Goal: Task Accomplishment & Management: Manage account settings

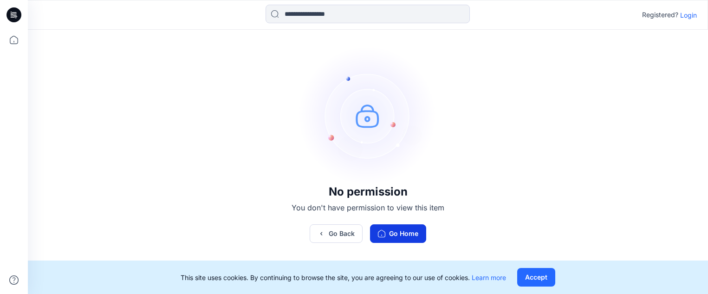
click at [394, 231] on button "Go Home" at bounding box center [398, 233] width 56 height 19
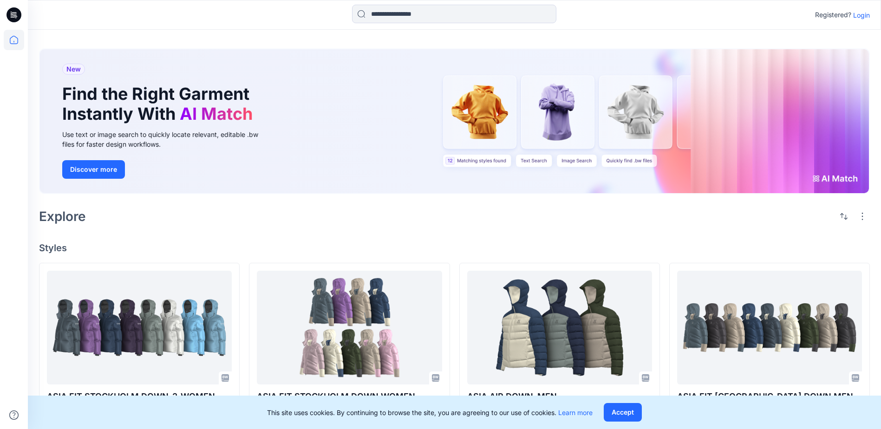
click at [709, 14] on p "Login" at bounding box center [861, 15] width 17 height 10
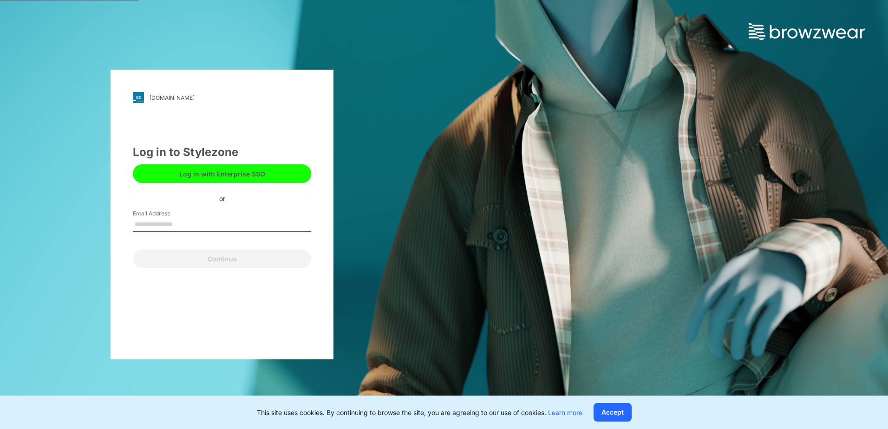
click at [178, 222] on input "Email Address" at bounding box center [222, 225] width 178 height 14
type input "**********"
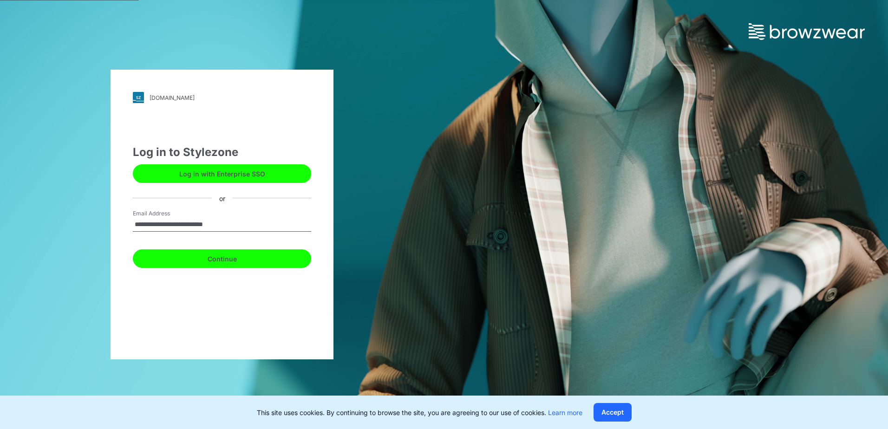
click at [199, 265] on button "Continue" at bounding box center [222, 258] width 178 height 19
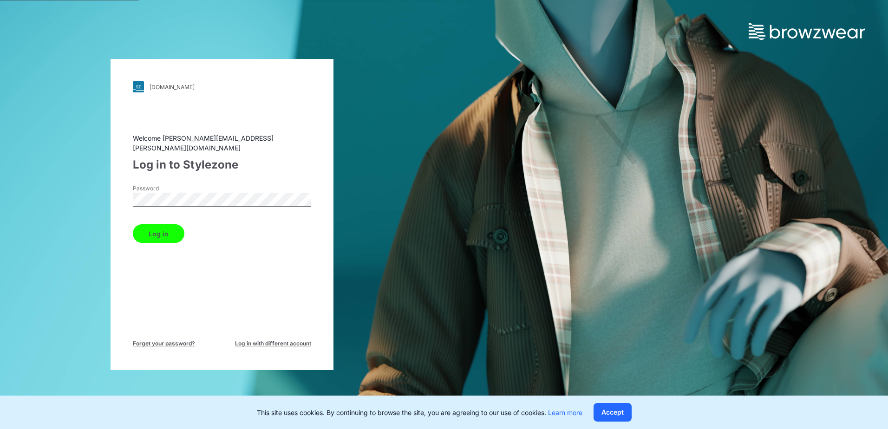
click at [157, 229] on button "Log in" at bounding box center [159, 233] width 52 height 19
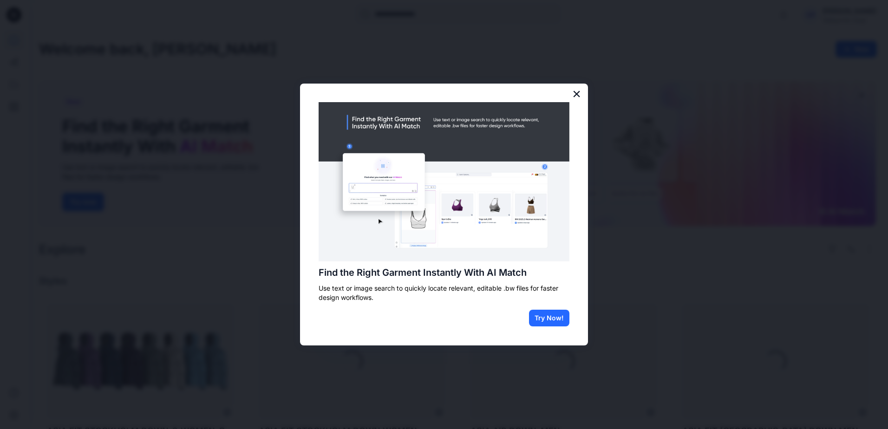
click at [574, 91] on button "×" at bounding box center [576, 93] width 9 height 15
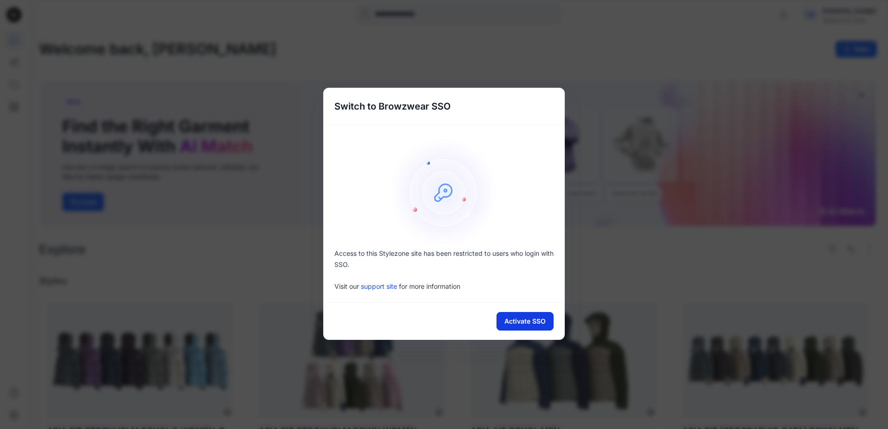
click at [511, 294] on button "Activate SSO" at bounding box center [525, 321] width 57 height 19
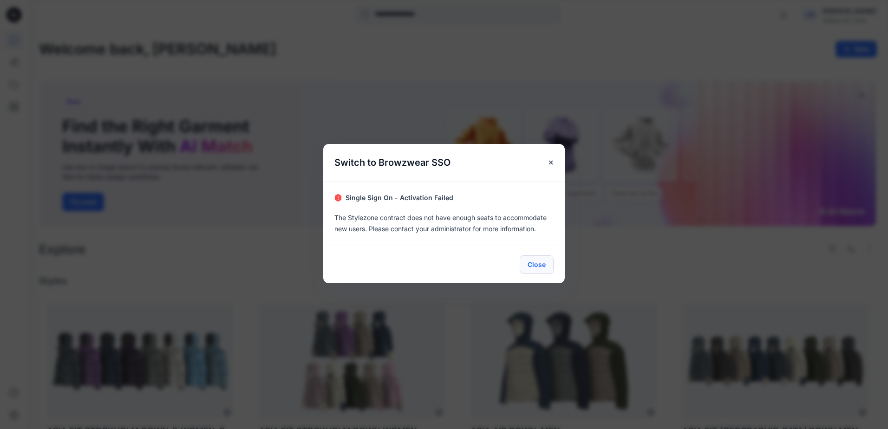
click at [537, 266] on button "Close" at bounding box center [537, 264] width 34 height 19
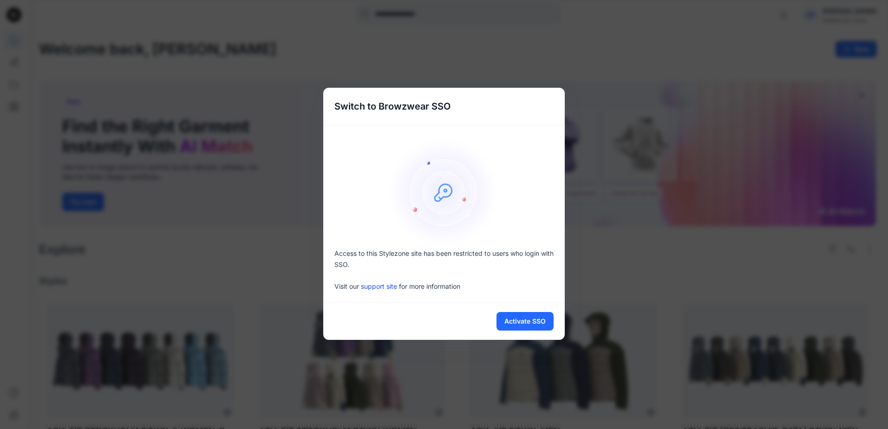
click at [607, 195] on div "Switch to Browzwear SSO Access to this Stylezone site has been restricted to us…" at bounding box center [444, 214] width 888 height 429
click at [275, 162] on div "Switch to Browzwear SSO Access to this Stylezone site has been restricted to us…" at bounding box center [444, 214] width 888 height 429
click at [650, 256] on div "Switch to Browzwear SSO Access to this Stylezone site has been restricted to us…" at bounding box center [444, 214] width 888 height 429
click at [333, 42] on div "Switch to Browzwear SSO Access to this Stylezone site has been restricted to us…" at bounding box center [444, 214] width 888 height 429
click at [306, 56] on div "Switch to Browzwear SSO Access to this Stylezone site has been restricted to us…" at bounding box center [444, 214] width 888 height 429
